Goal: Communication & Community: Share content

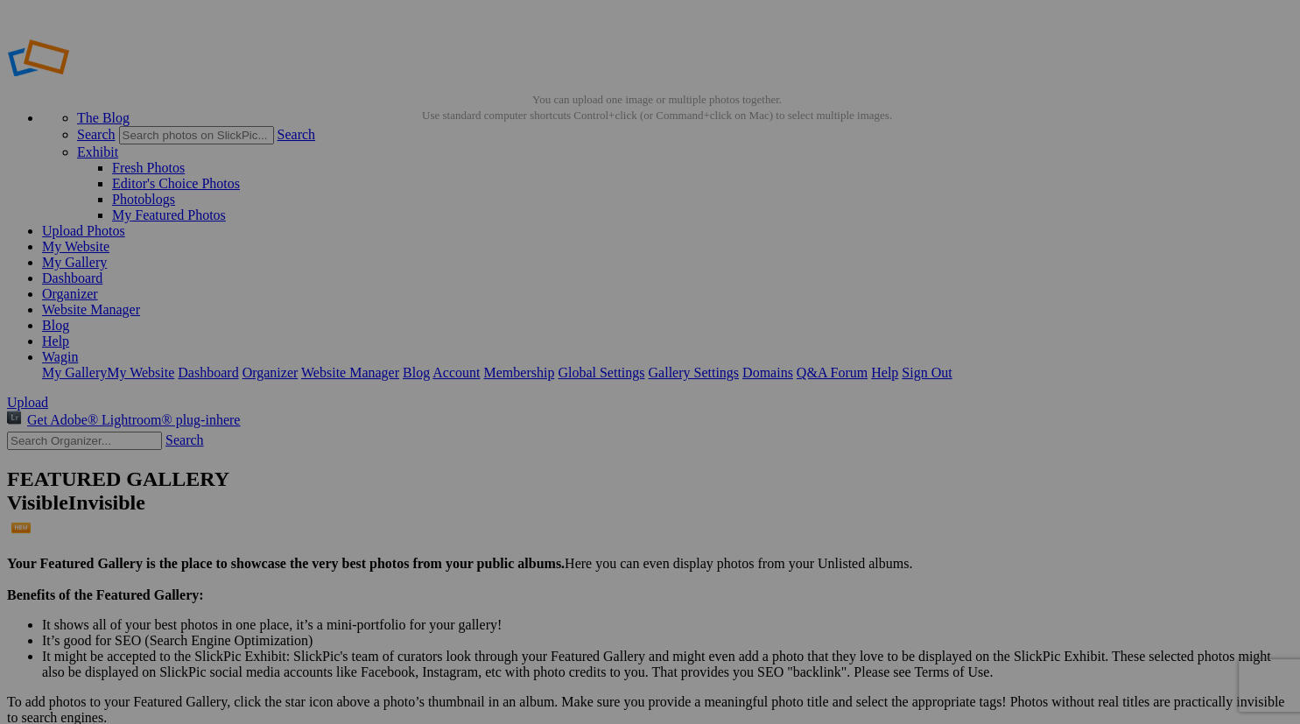
type textarea "Check out "September: Motion Blur, Open: Mono" album!"
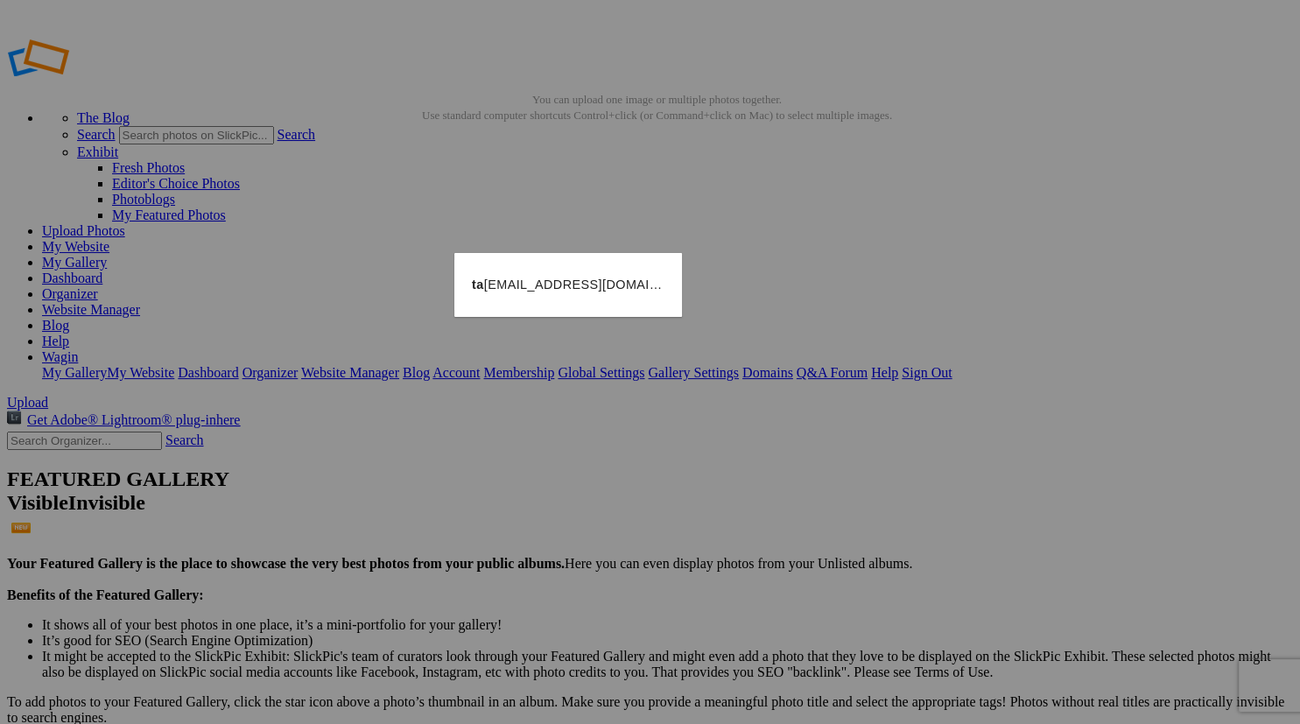
type input "ta"
click at [510, 281] on span "ta [EMAIL_ADDRESS][DOMAIN_NAME]" at bounding box center [590, 285] width 236 height 14
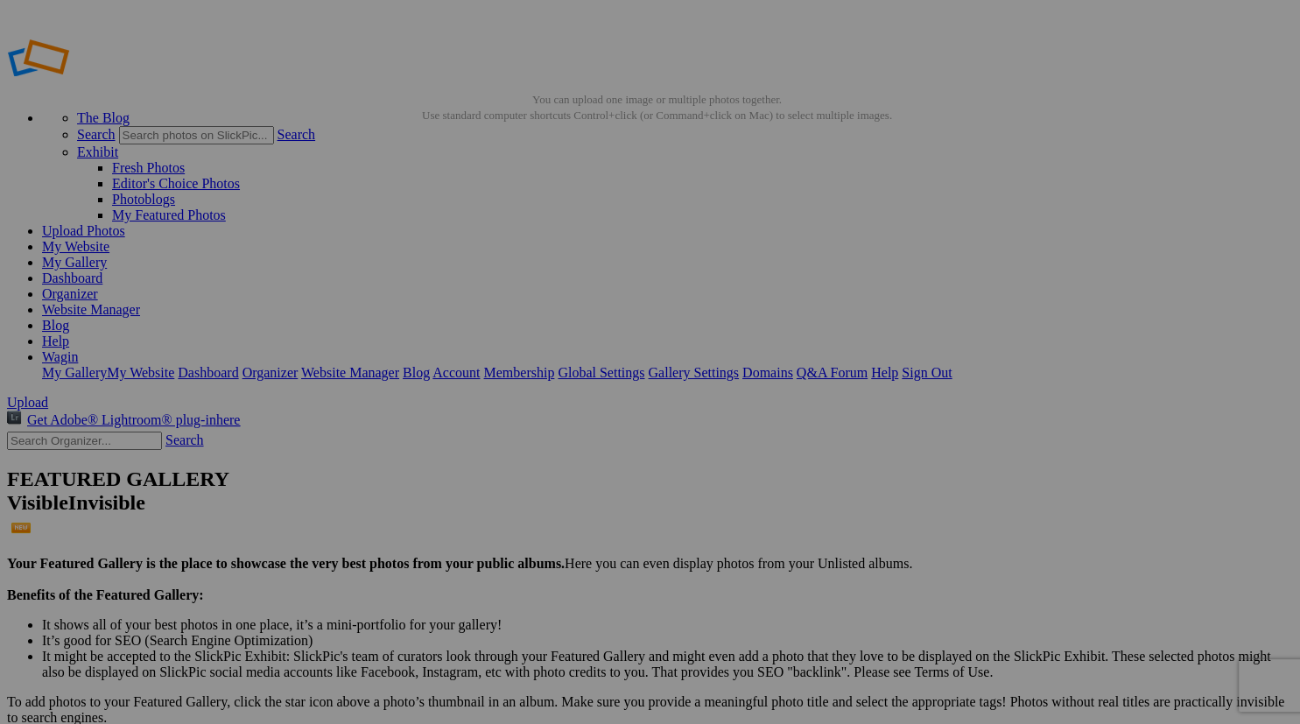
checkbox input "true"
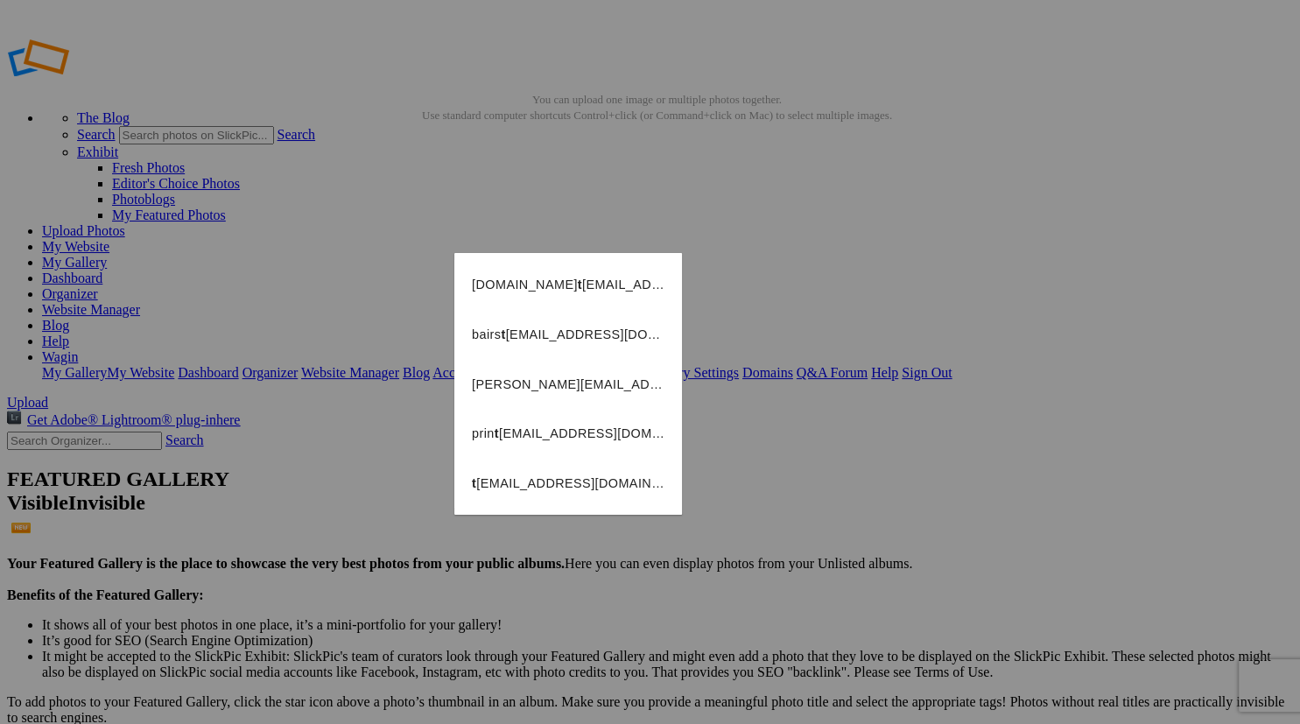
type input "t"
click at [523, 476] on span "t [EMAIL_ADDRESS][DOMAIN_NAME]" at bounding box center [586, 483] width 229 height 14
